Goal: Communication & Community: Answer question/provide support

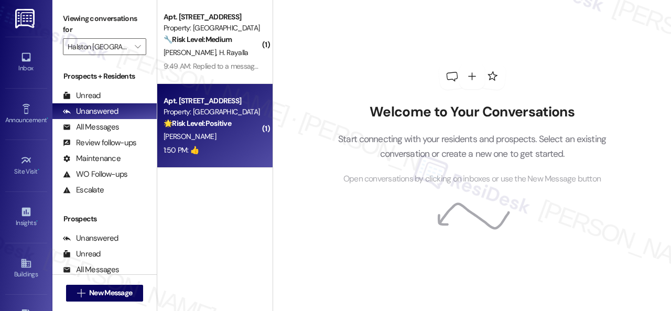
click at [205, 135] on div "[PERSON_NAME]" at bounding box center [212, 136] width 99 height 13
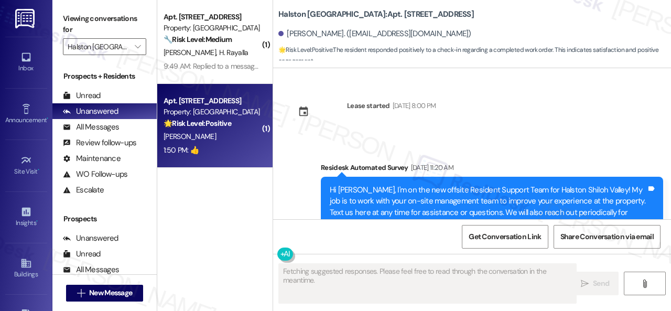
scroll to position [3711, 0]
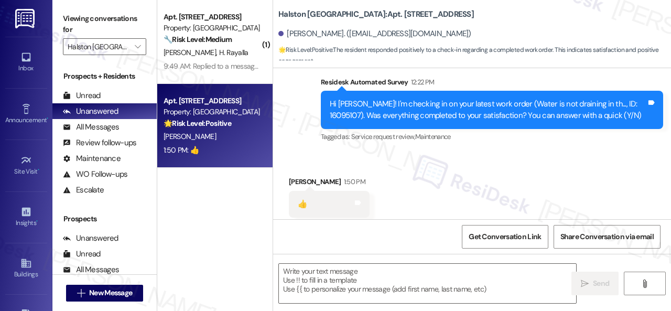
click at [300, 153] on div "Received via SMS [PERSON_NAME] 1:50 PM 👍 Tags and notes Tagged as: Positive res…" at bounding box center [472, 197] width 398 height 89
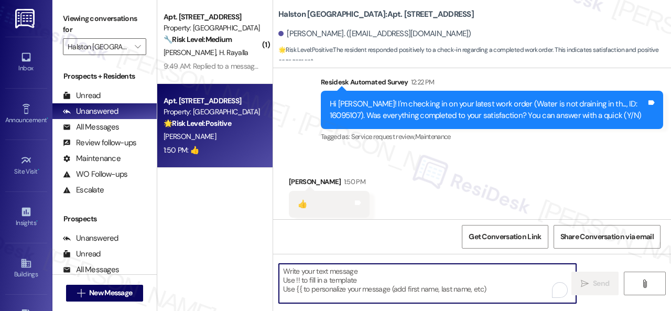
paste textarea "Thanks for your feedback. We appreciate it. Enjoy your day!"
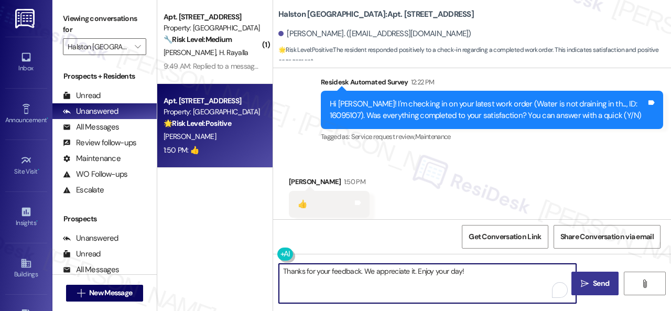
type textarea "Thanks for your feedback. We appreciate it. Enjoy your day!"
click at [591, 286] on span "Send" at bounding box center [601, 283] width 20 height 11
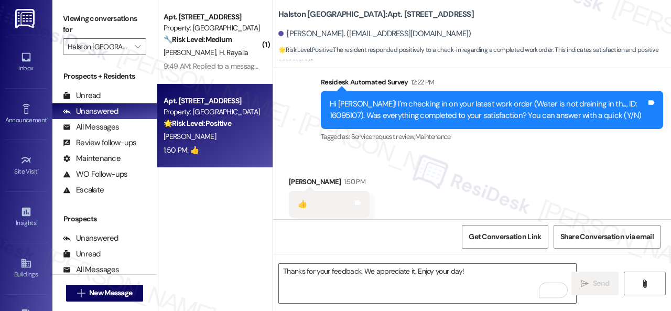
scroll to position [3711, 0]
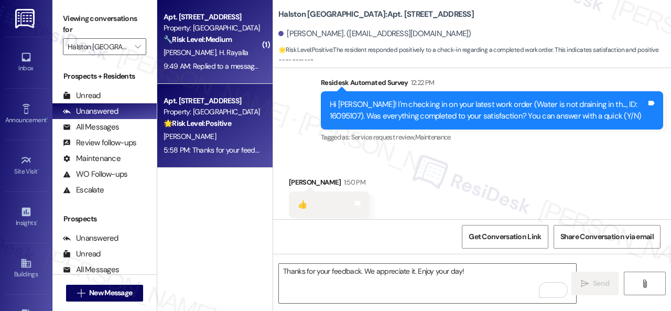
click at [242, 51] on div "[PERSON_NAME] [PERSON_NAME]" at bounding box center [212, 52] width 99 height 13
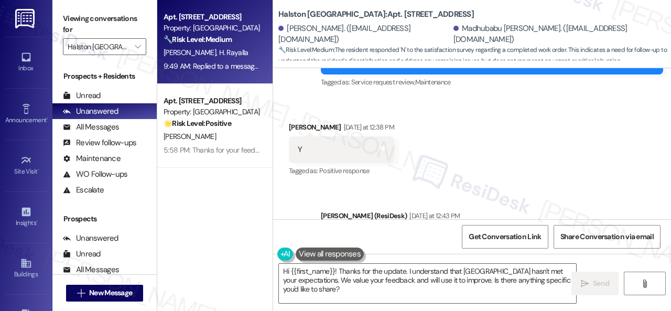
scroll to position [5603, 0]
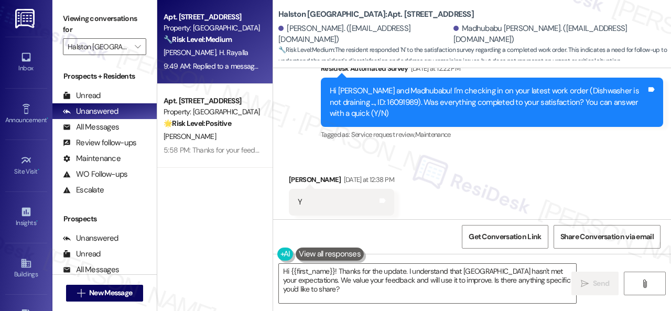
click at [294, 139] on div "Survey, sent via SMS Residesk Automated Survey [DATE] at 12:22 PM Hi [PERSON_NA…" at bounding box center [472, 94] width 398 height 111
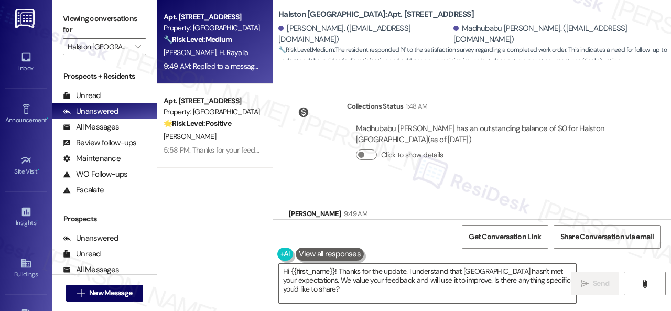
scroll to position [5918, 0]
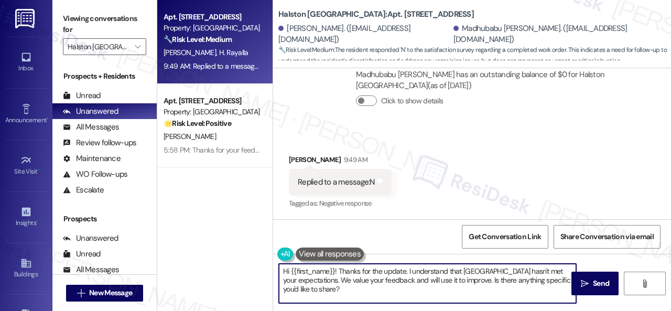
drag, startPoint x: 350, startPoint y: 291, endPoint x: 271, endPoint y: 267, distance: 83.3
click at [271, 267] on div "Apt. 7035, [GEOGRAPHIC_DATA] Property: [GEOGRAPHIC_DATA] 🔧 Risk Level: Medium T…" at bounding box center [414, 155] width 514 height 311
paste textarea "I'm sorry that the work order wasn't completed to your satisfaction. Can you pl…"
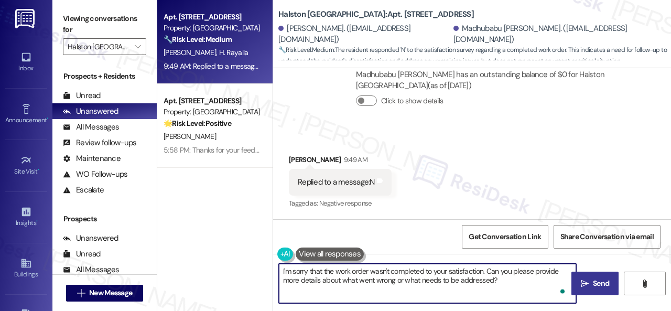
type textarea "I'm sorry that the work order wasn't completed to your satisfaction. Can you pl…"
click at [593, 279] on span "Send" at bounding box center [601, 283] width 16 height 11
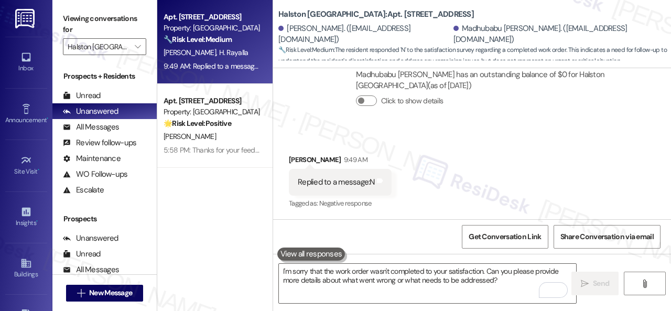
scroll to position [5917, 0]
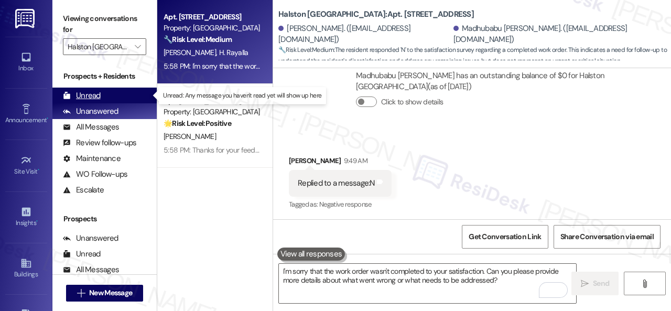
click at [84, 95] on div "Unread" at bounding box center [82, 95] width 38 height 11
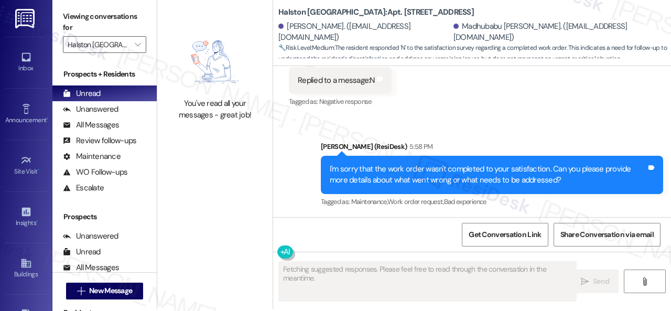
scroll to position [3, 0]
